Goal: Task Accomplishment & Management: Use online tool/utility

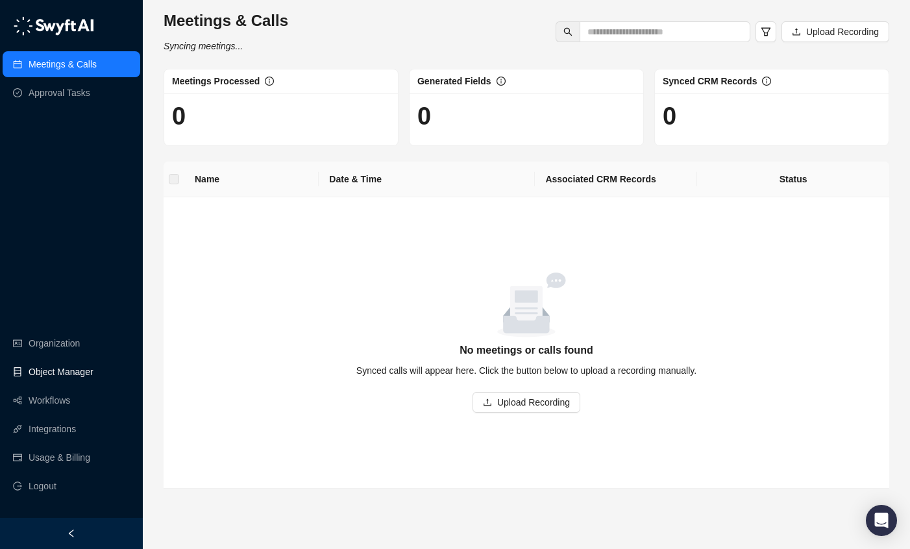
click at [71, 366] on link "Object Manager" at bounding box center [61, 372] width 65 height 26
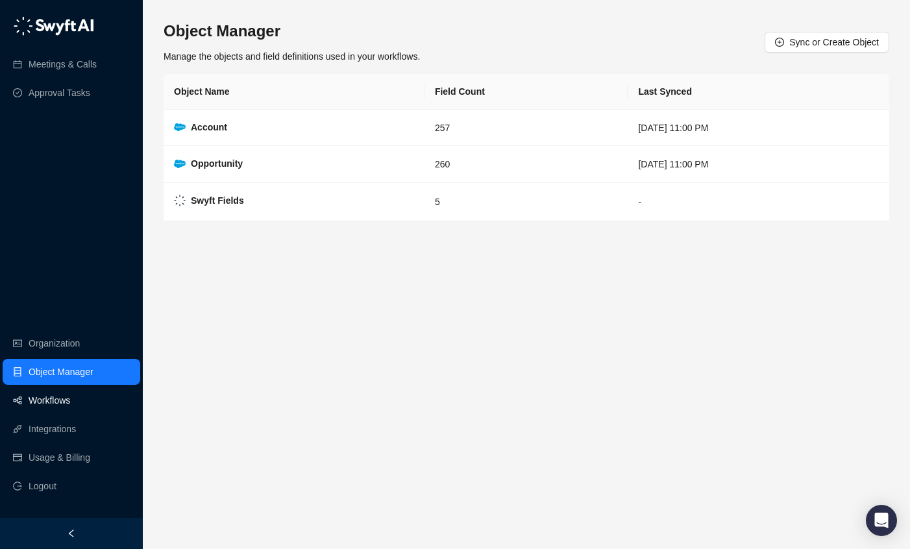
click at [68, 395] on link "Workflows" at bounding box center [50, 401] width 42 height 26
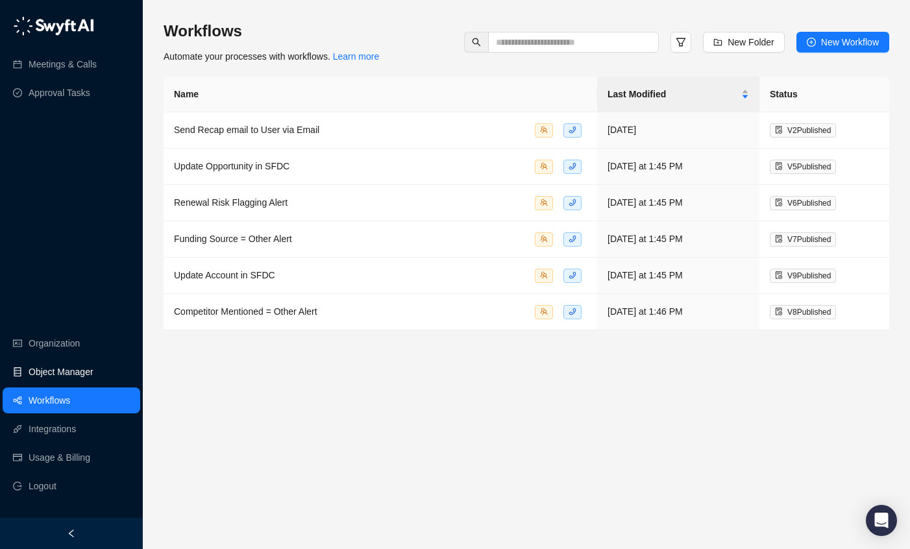
click at [69, 375] on link "Object Manager" at bounding box center [61, 372] width 65 height 26
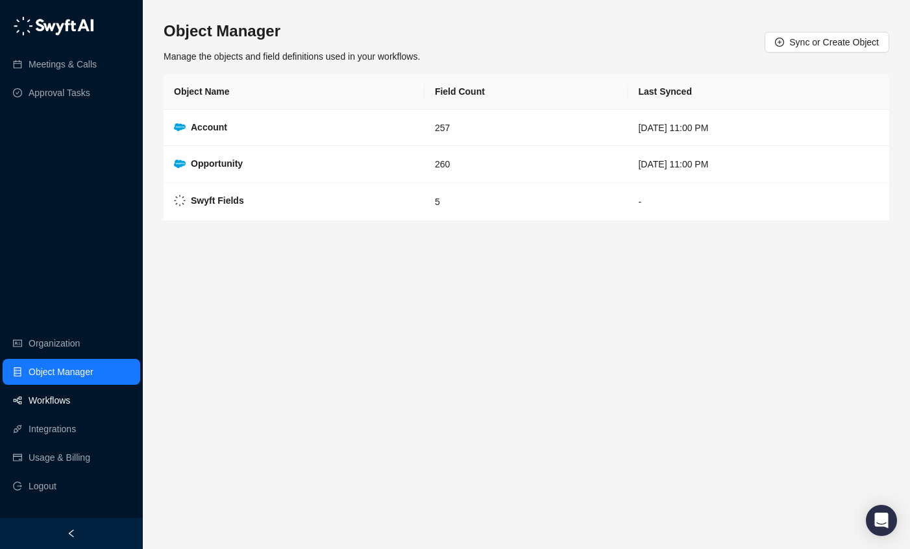
click at [63, 401] on link "Workflows" at bounding box center [50, 401] width 42 height 26
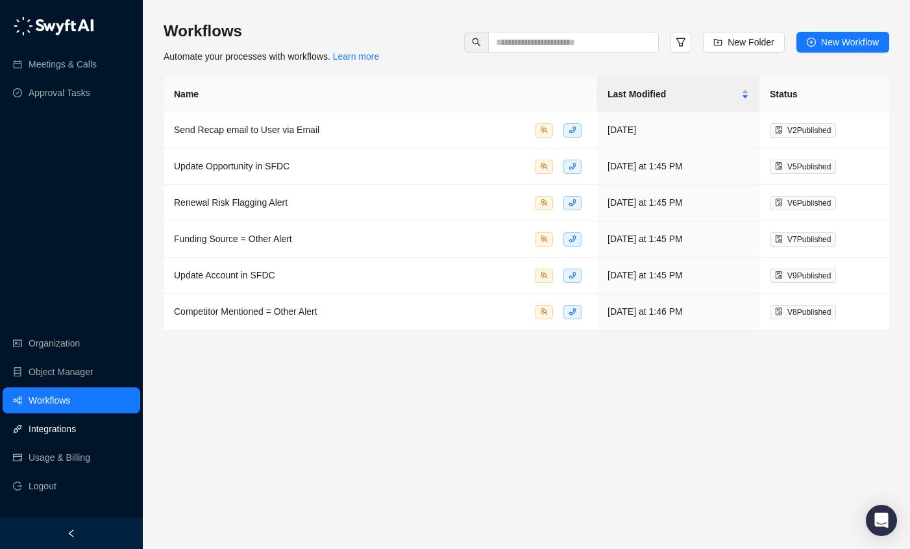
click at [54, 425] on link "Integrations" at bounding box center [52, 429] width 47 height 26
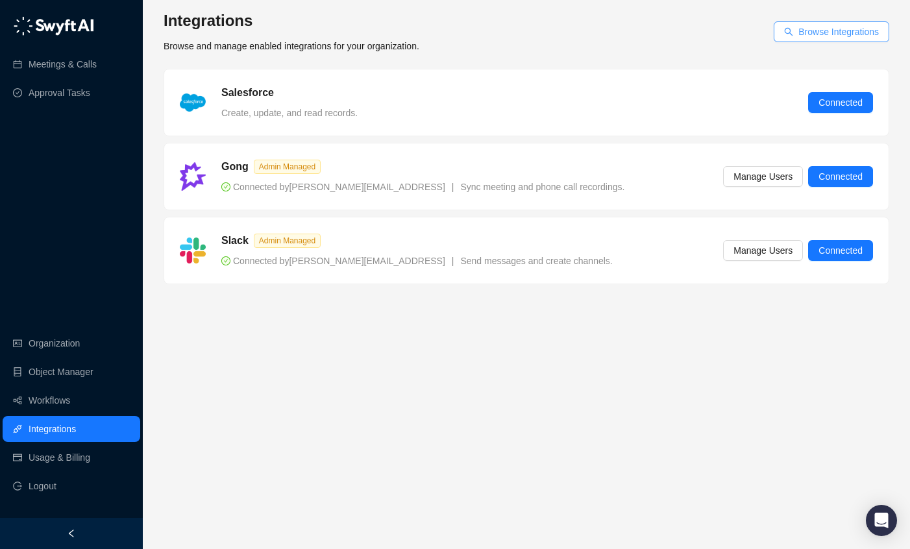
click at [785, 33] on icon "search" at bounding box center [789, 32] width 8 height 8
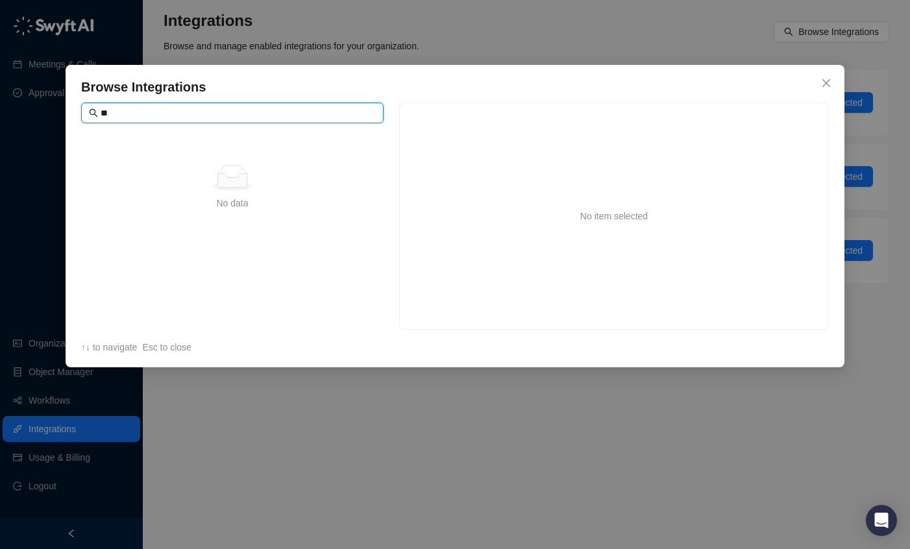
type input "*"
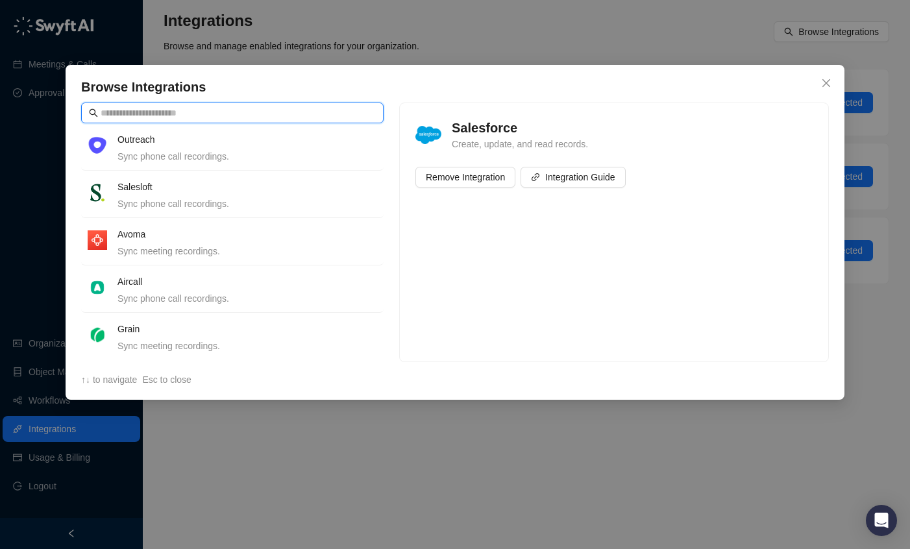
scroll to position [341, 0]
click at [660, 37] on div "Browse Integrations Salesforce Create, update, and read records. HubSpot Create…" at bounding box center [455, 274] width 910 height 549
